Goal: Check status: Check status

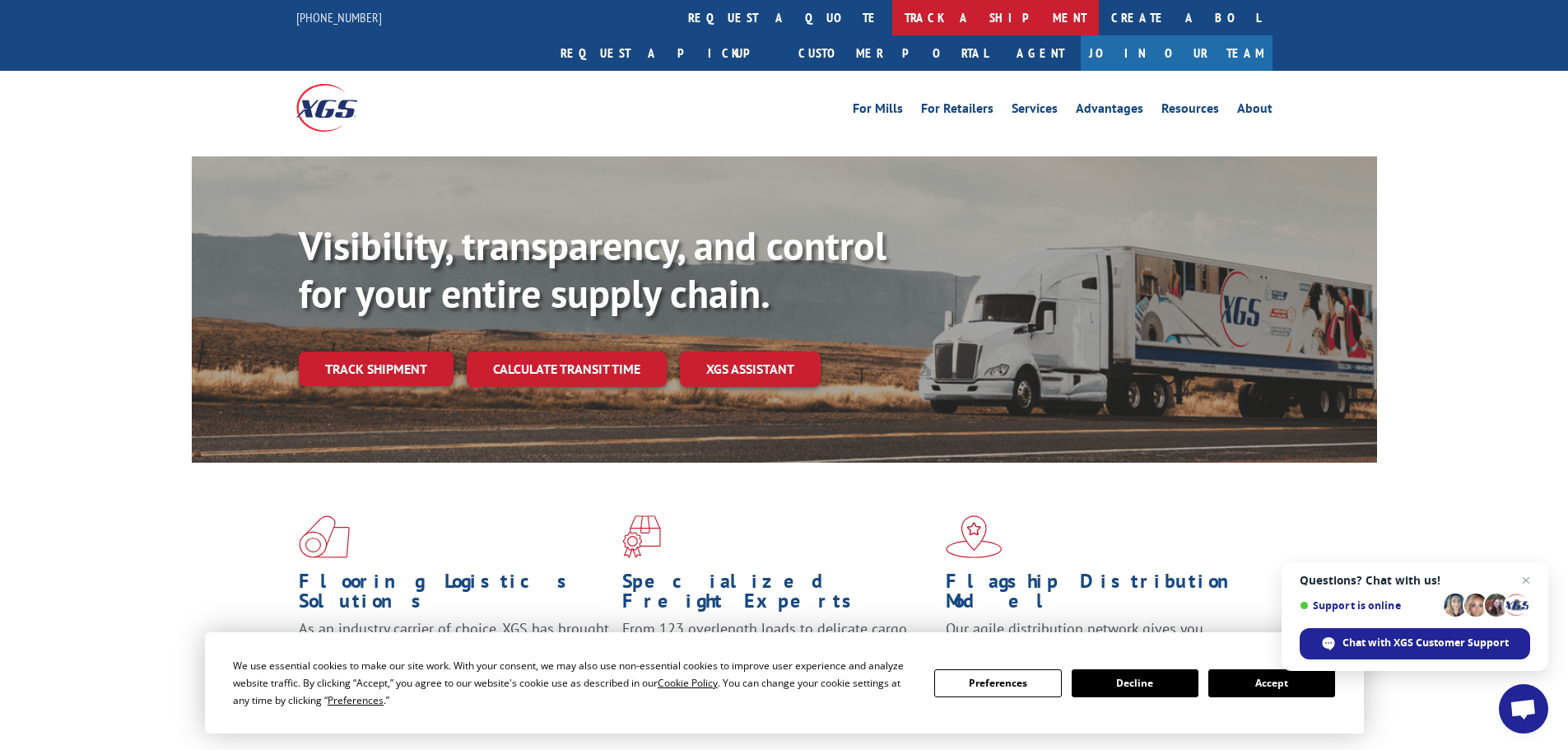
click at [892, 8] on link "track a shipment" at bounding box center [995, 18] width 207 height 35
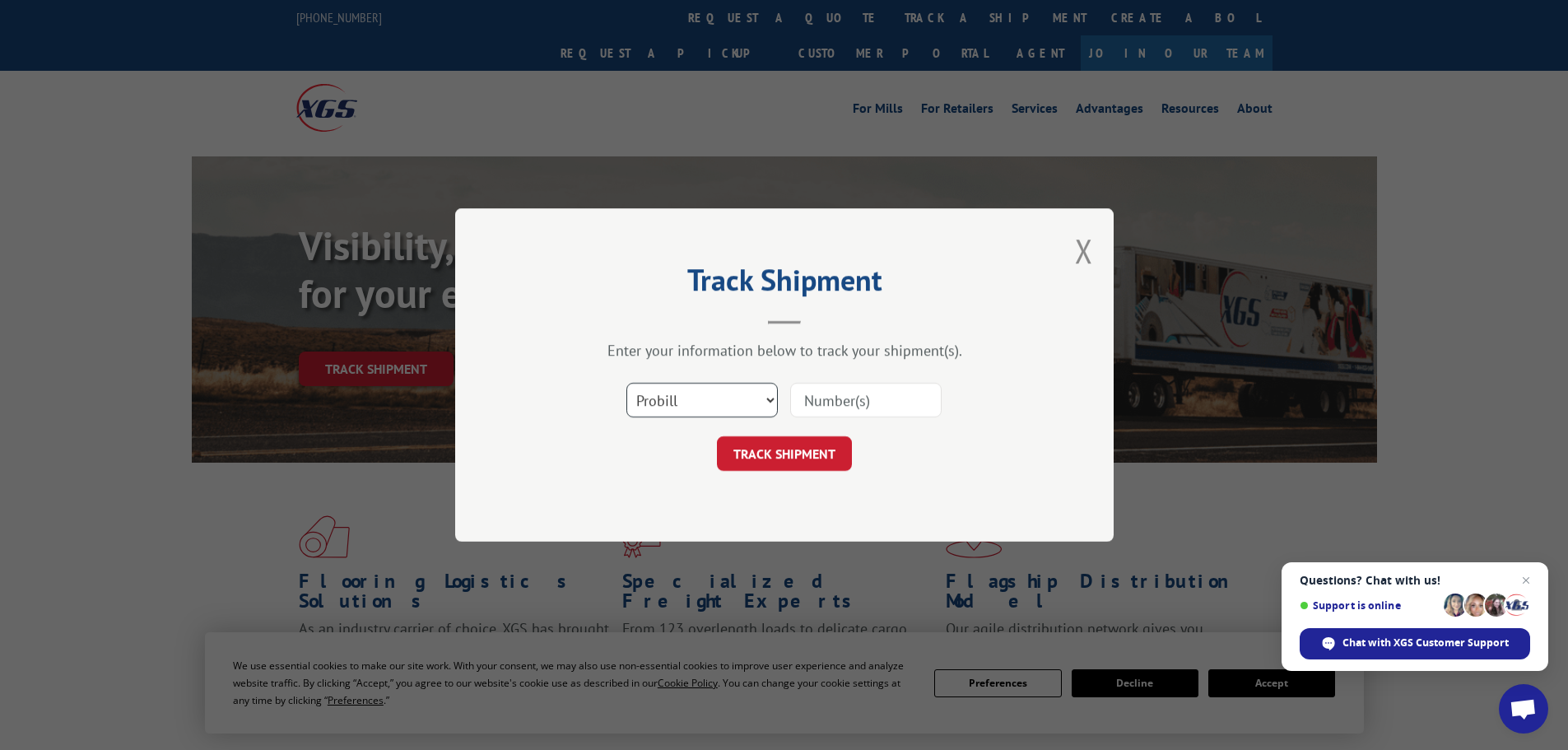
click at [648, 386] on select "Select category... Probill BOL PO" at bounding box center [702, 399] width 151 height 34
select select "bol"
click at [627, 383] on select "Select category... Probill BOL PO" at bounding box center [702, 399] width 151 height 34
click at [835, 408] on input at bounding box center [865, 399] width 151 height 34
paste input "5106087"
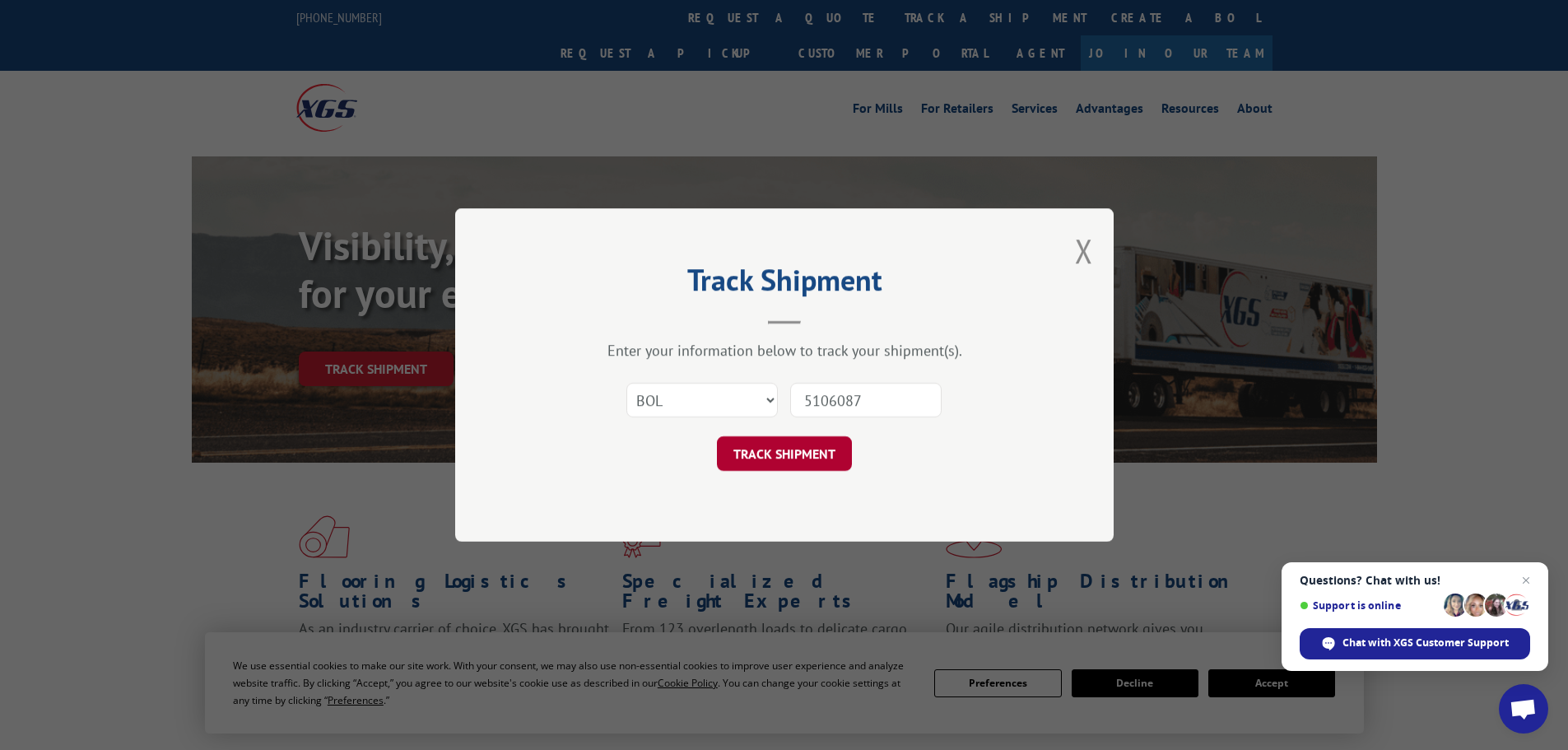
type input "5106087"
click at [755, 454] on button "TRACK SHIPMENT" at bounding box center [784, 453] width 135 height 34
